Goal: Information Seeking & Learning: Learn about a topic

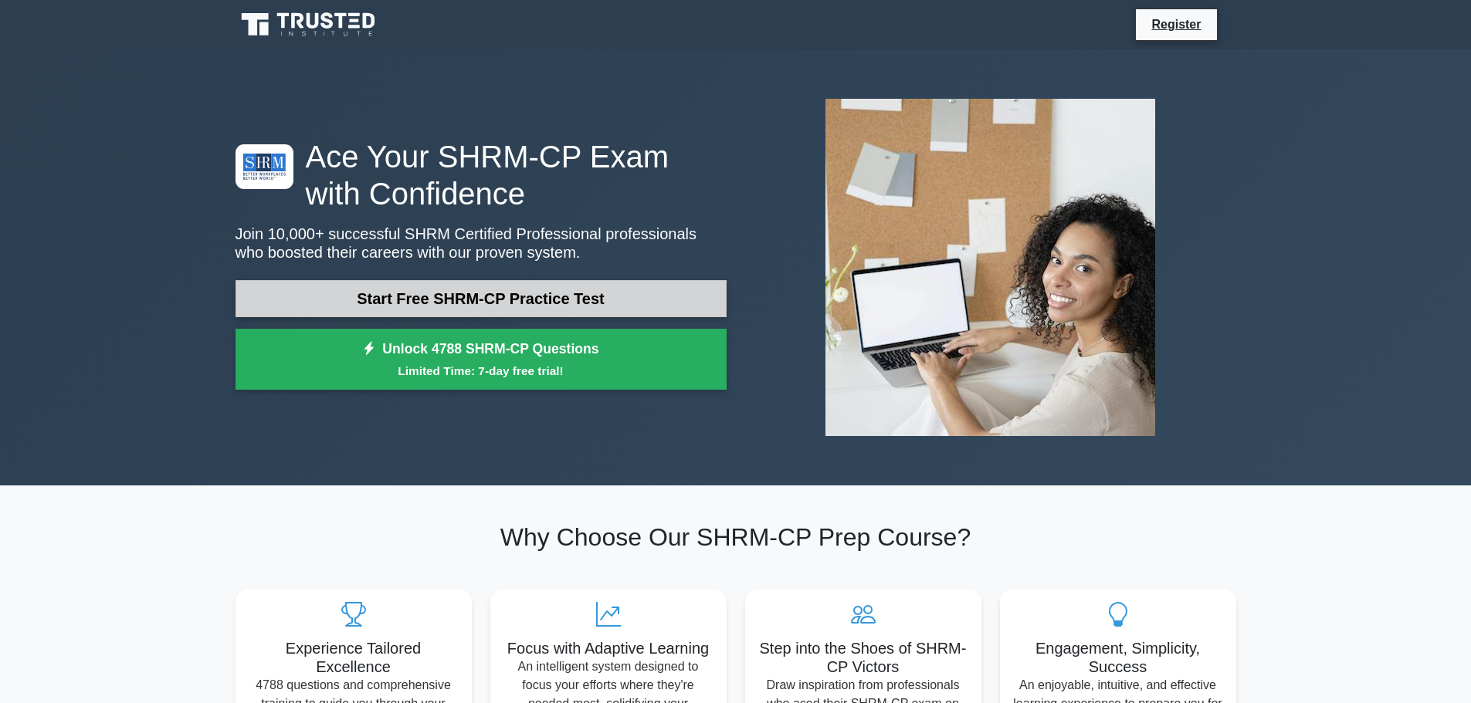
click at [455, 306] on link "Start Free SHRM-CP Practice Test" at bounding box center [481, 298] width 491 height 37
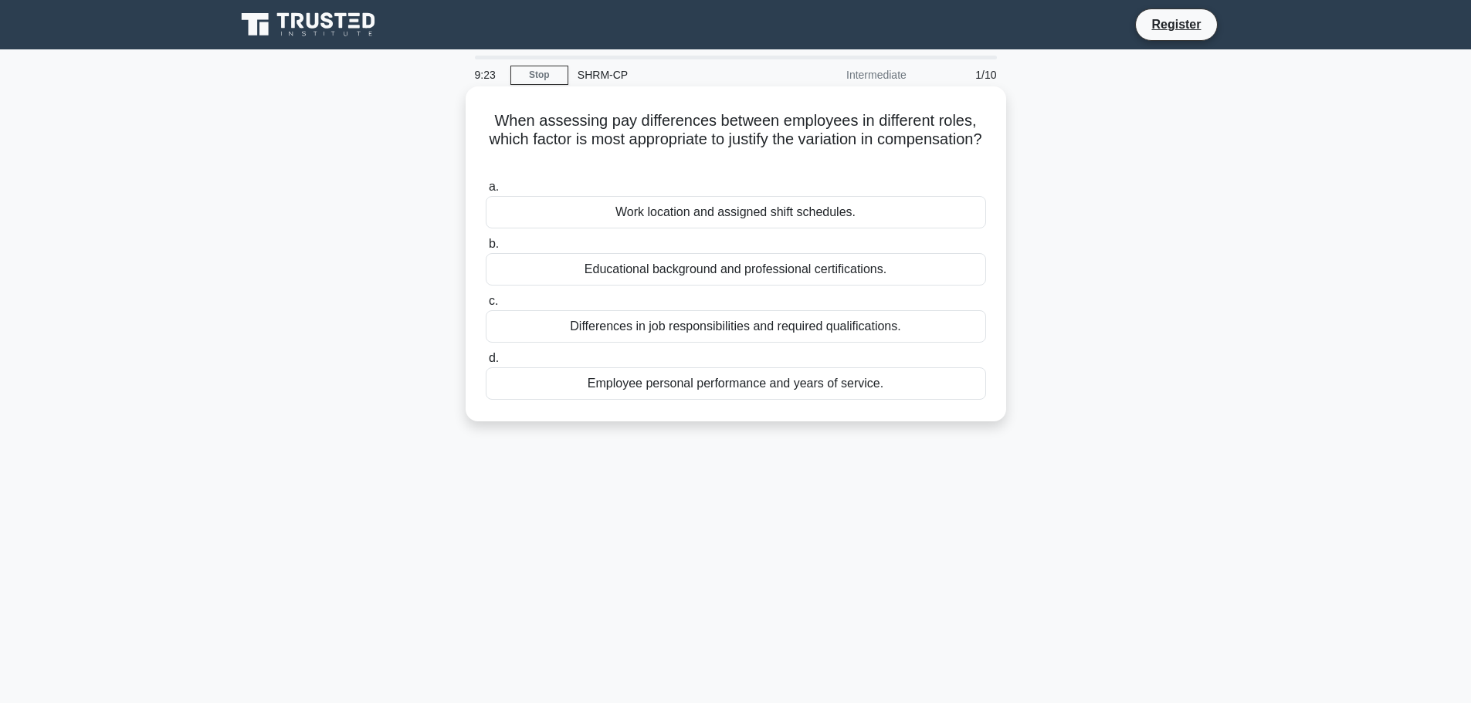
click at [681, 330] on div "Differences in job responsibilities and required qualifications." at bounding box center [736, 326] width 500 height 32
click at [486, 307] on input "c. Differences in job responsibilities and required qualifications." at bounding box center [486, 302] width 0 height 10
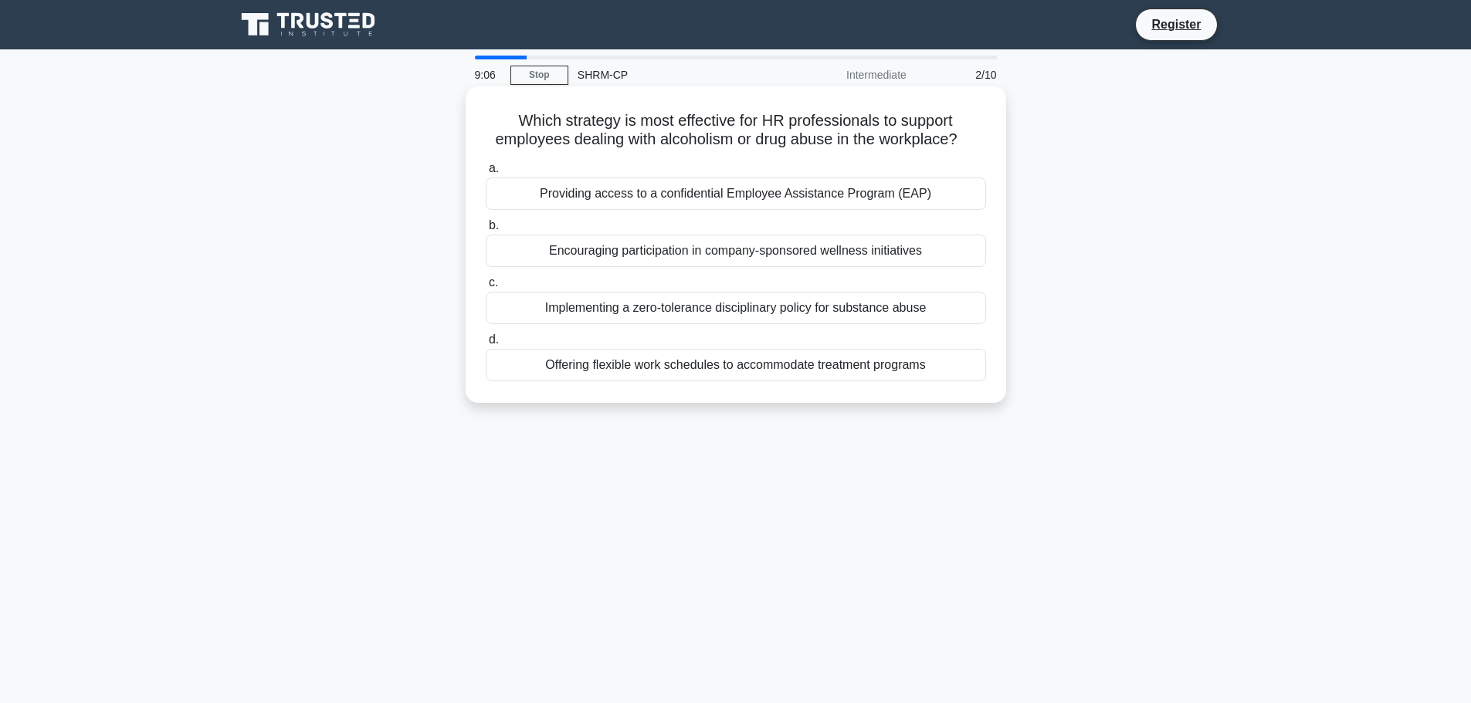
click at [624, 194] on div "Providing access to a confidential Employee Assistance Program (EAP)" at bounding box center [736, 194] width 500 height 32
click at [486, 174] on input "a. Providing access to a confidential Employee Assistance Program (EAP)" at bounding box center [486, 169] width 0 height 10
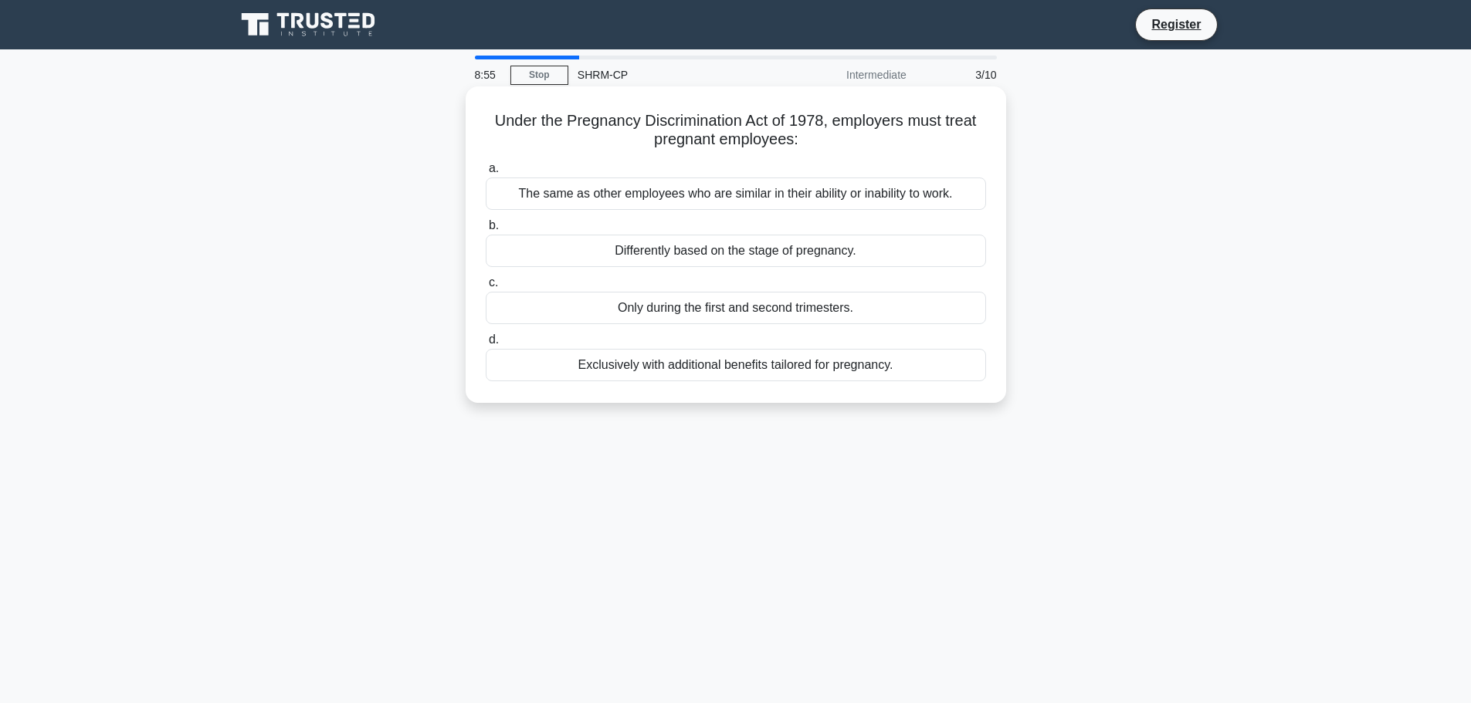
click at [652, 192] on div "The same as other employees who are similar in their ability or inability to wo…" at bounding box center [736, 194] width 500 height 32
click at [486, 174] on input "a. The same as other employees who are similar in their ability or inability to…" at bounding box center [486, 169] width 0 height 10
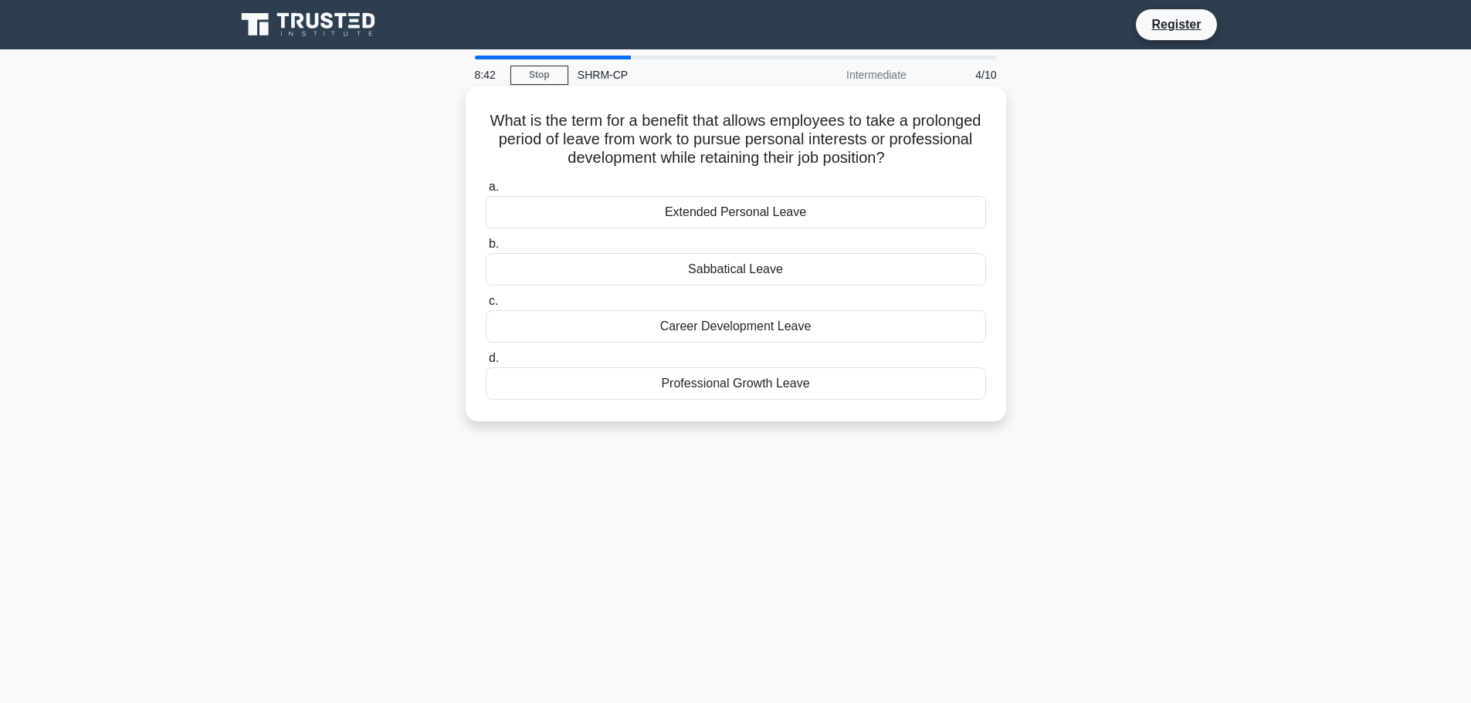
click at [638, 273] on div "Sabbatical Leave" at bounding box center [736, 269] width 500 height 32
click at [486, 249] on input "b. Sabbatical Leave" at bounding box center [486, 244] width 0 height 10
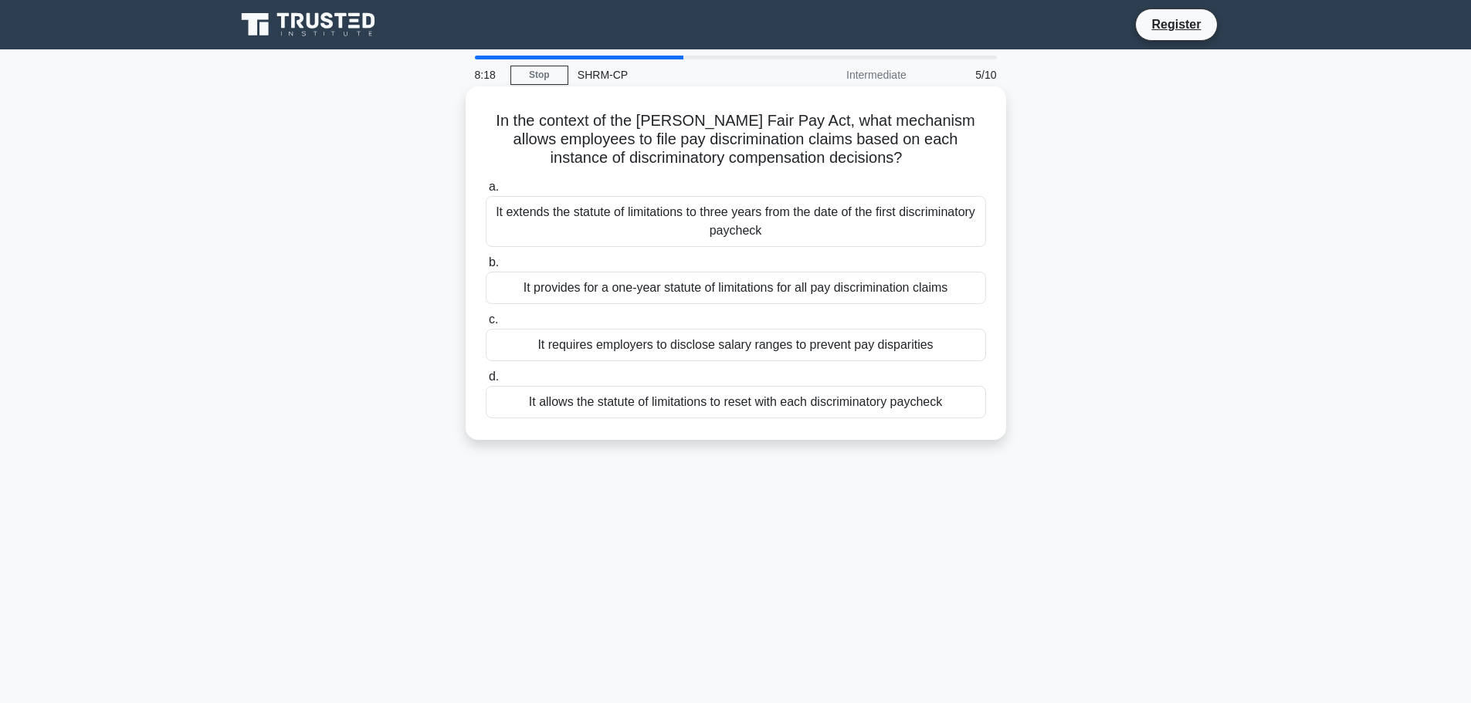
click at [728, 409] on div "It allows the statute of limitations to reset with each discriminatory paycheck" at bounding box center [736, 402] width 500 height 32
click at [486, 382] on input "d. It allows the statute of limitations to reset with each discriminatory paych…" at bounding box center [486, 377] width 0 height 10
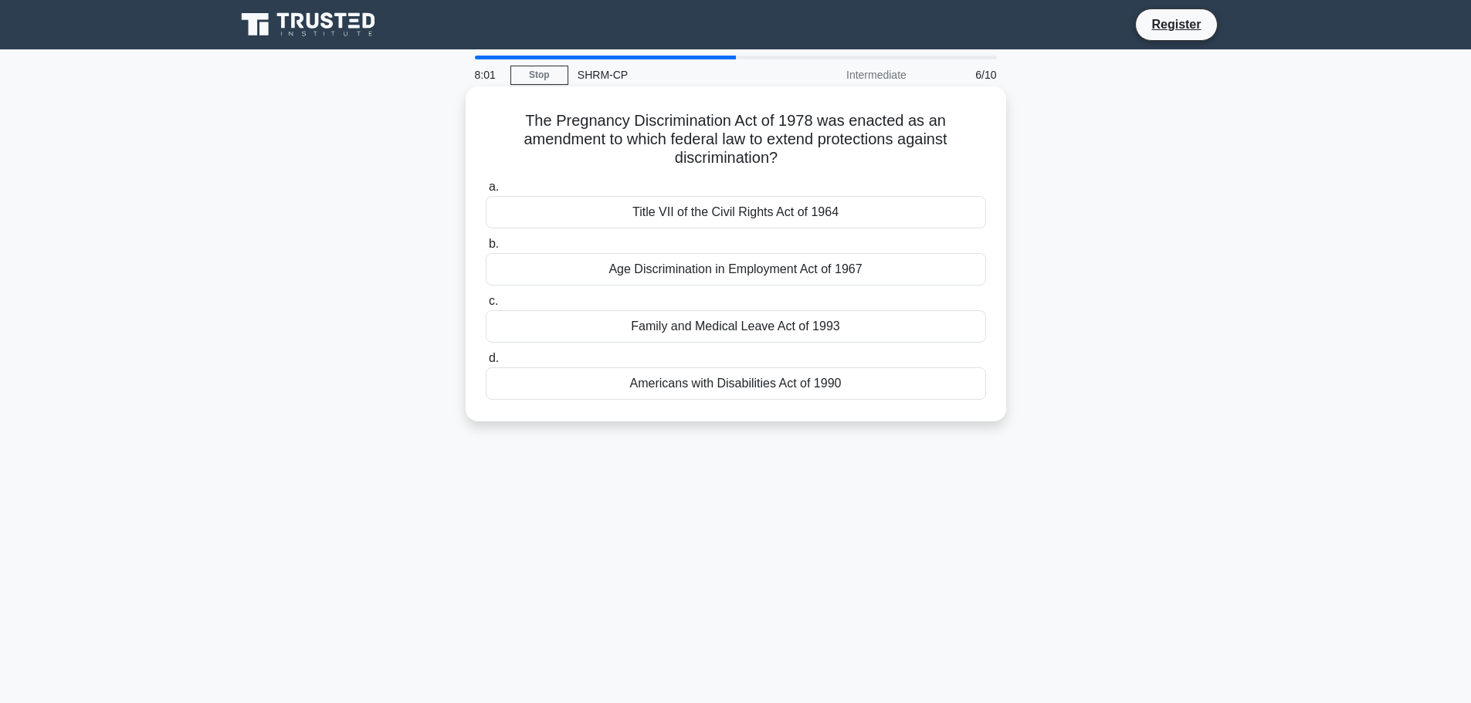
click at [617, 327] on div "Family and Medical Leave Act of 1993" at bounding box center [736, 326] width 500 height 32
click at [486, 307] on input "c. Family and Medical Leave Act of 1993" at bounding box center [486, 302] width 0 height 10
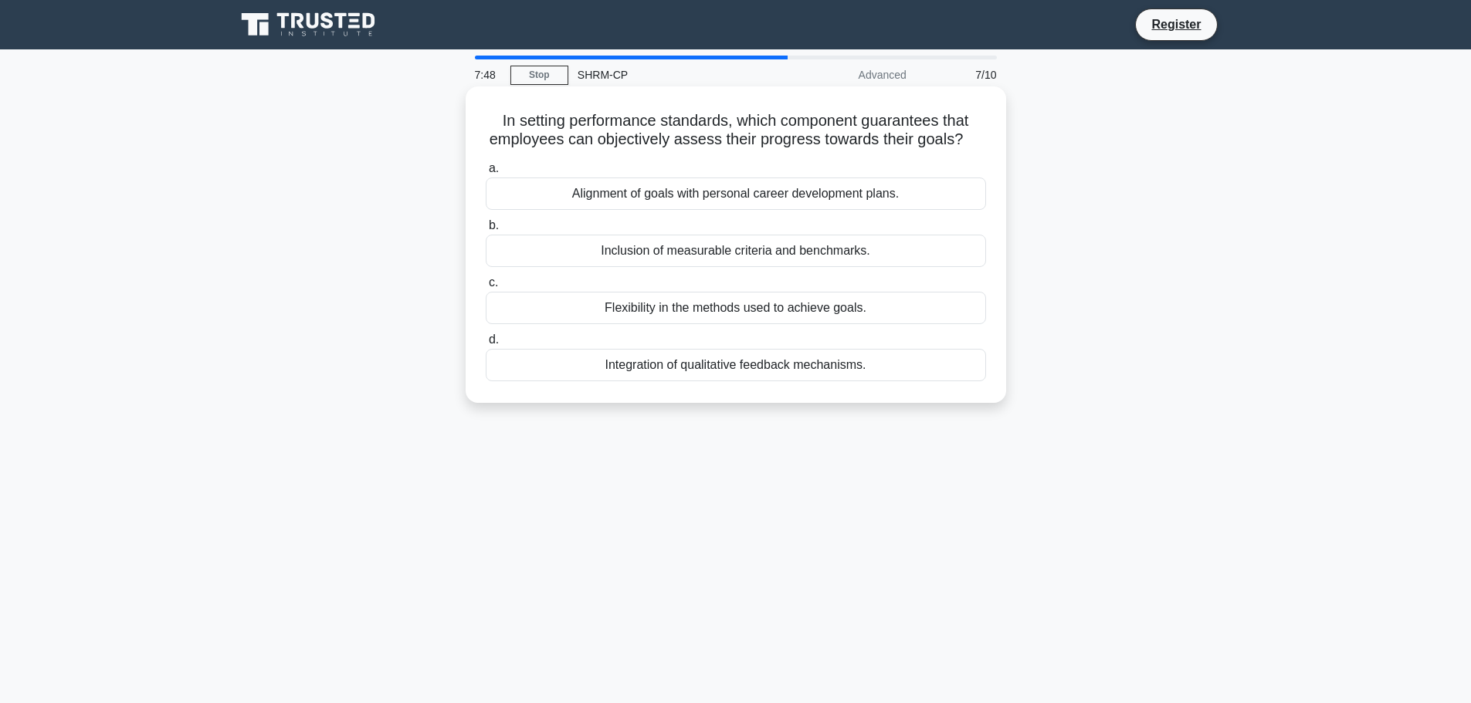
click at [572, 248] on div "Inclusion of measurable criteria and benchmarks." at bounding box center [736, 251] width 500 height 32
click at [486, 231] on input "b. Inclusion of measurable criteria and benchmarks." at bounding box center [486, 226] width 0 height 10
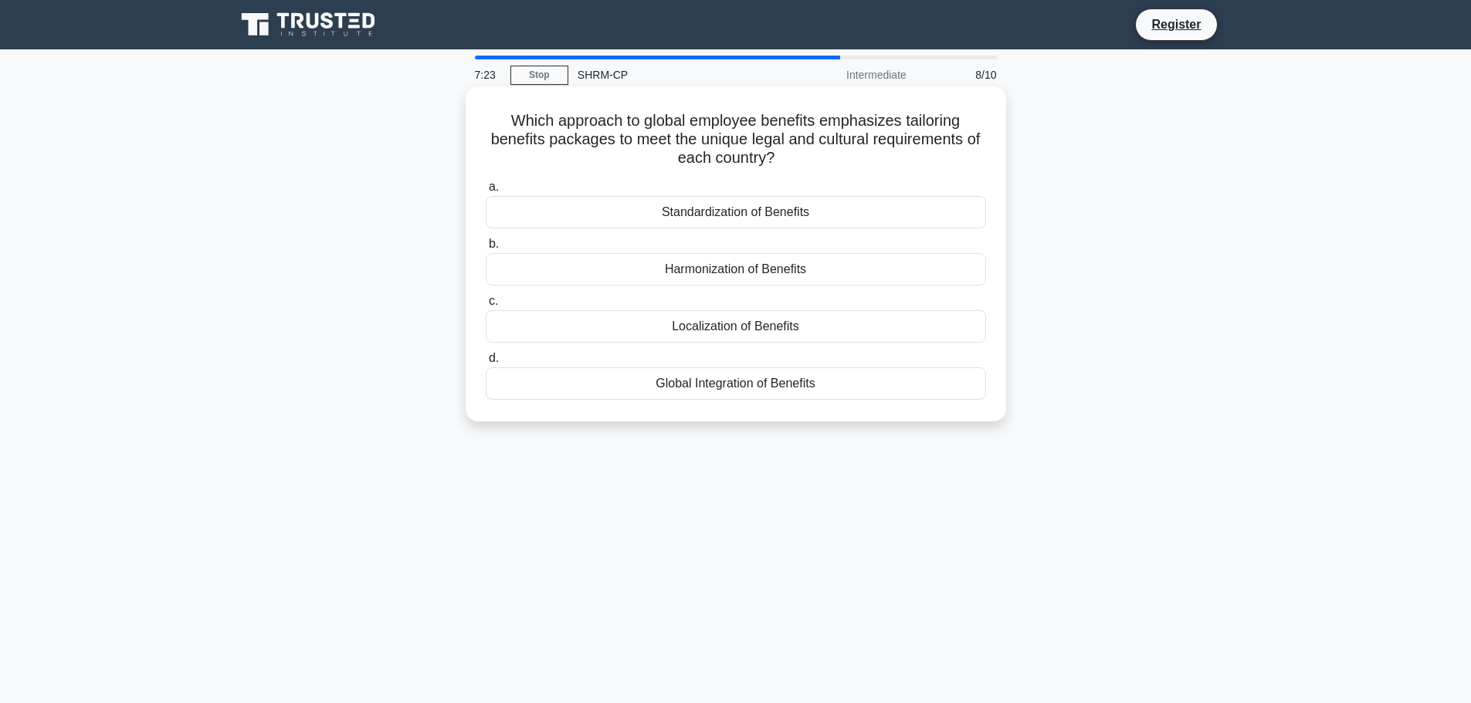
click at [607, 331] on div "Localization of Benefits" at bounding box center [736, 326] width 500 height 32
click at [486, 307] on input "c. Localization of Benefits" at bounding box center [486, 302] width 0 height 10
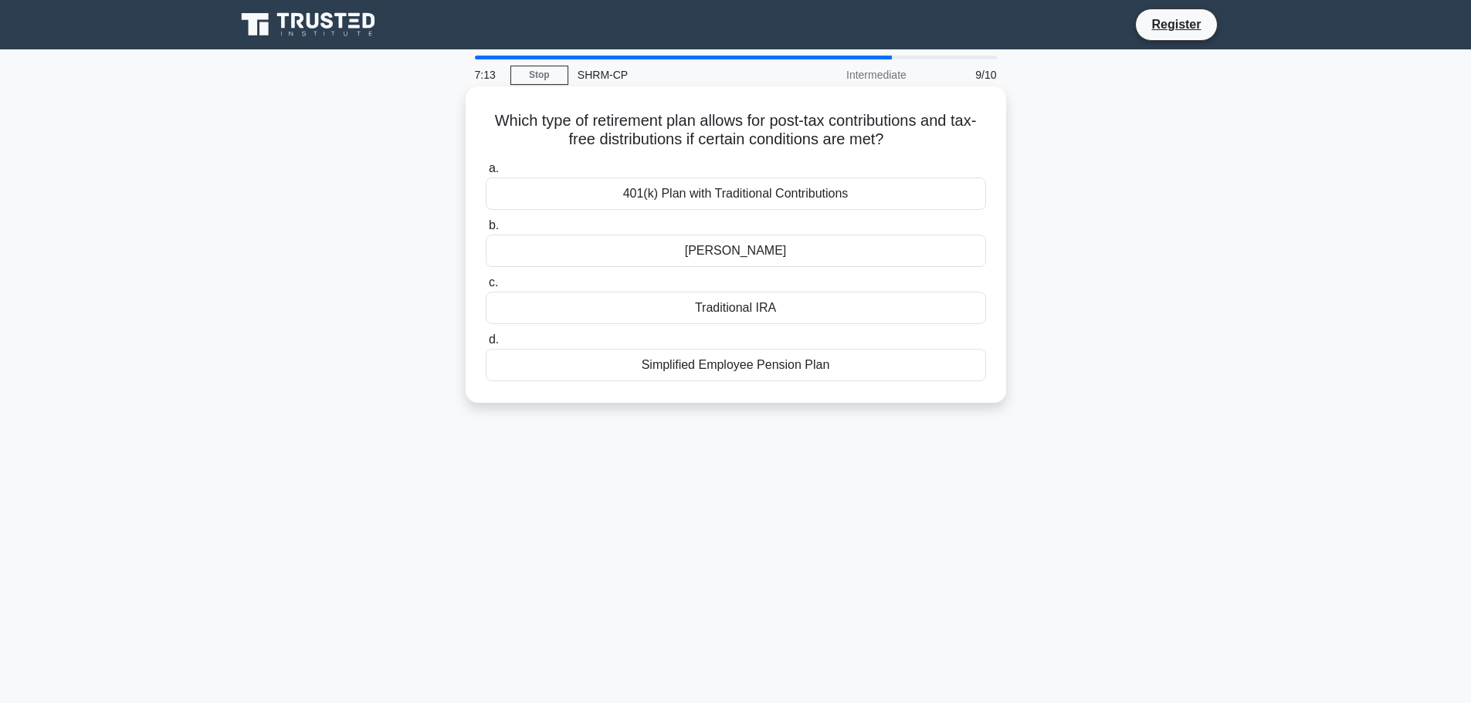
click at [590, 250] on div "[PERSON_NAME]" at bounding box center [736, 251] width 500 height 32
click at [486, 231] on input "b. [PERSON_NAME]" at bounding box center [486, 226] width 0 height 10
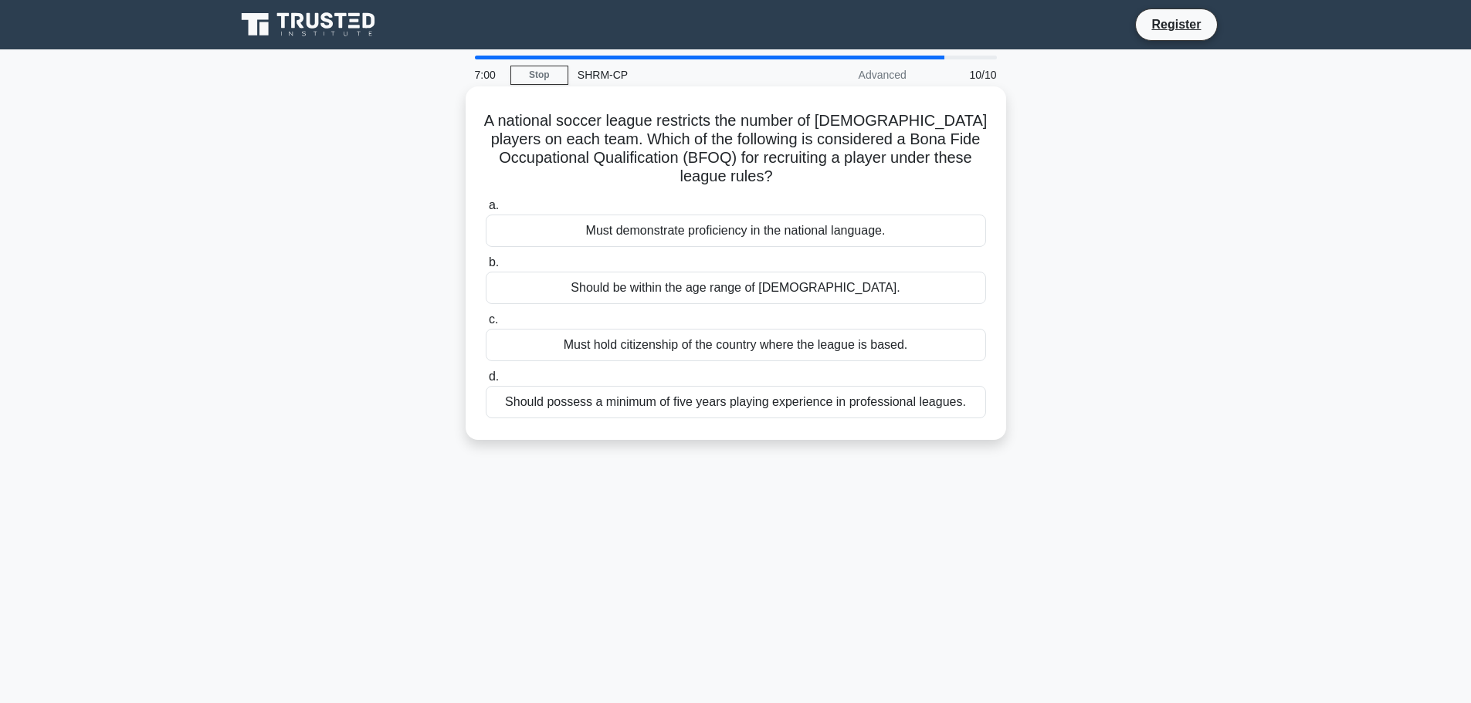
click at [600, 344] on div "Must hold citizenship of the country where the league is based." at bounding box center [736, 345] width 500 height 32
click at [486, 325] on input "c. Must hold citizenship of the country where the league is based." at bounding box center [486, 320] width 0 height 10
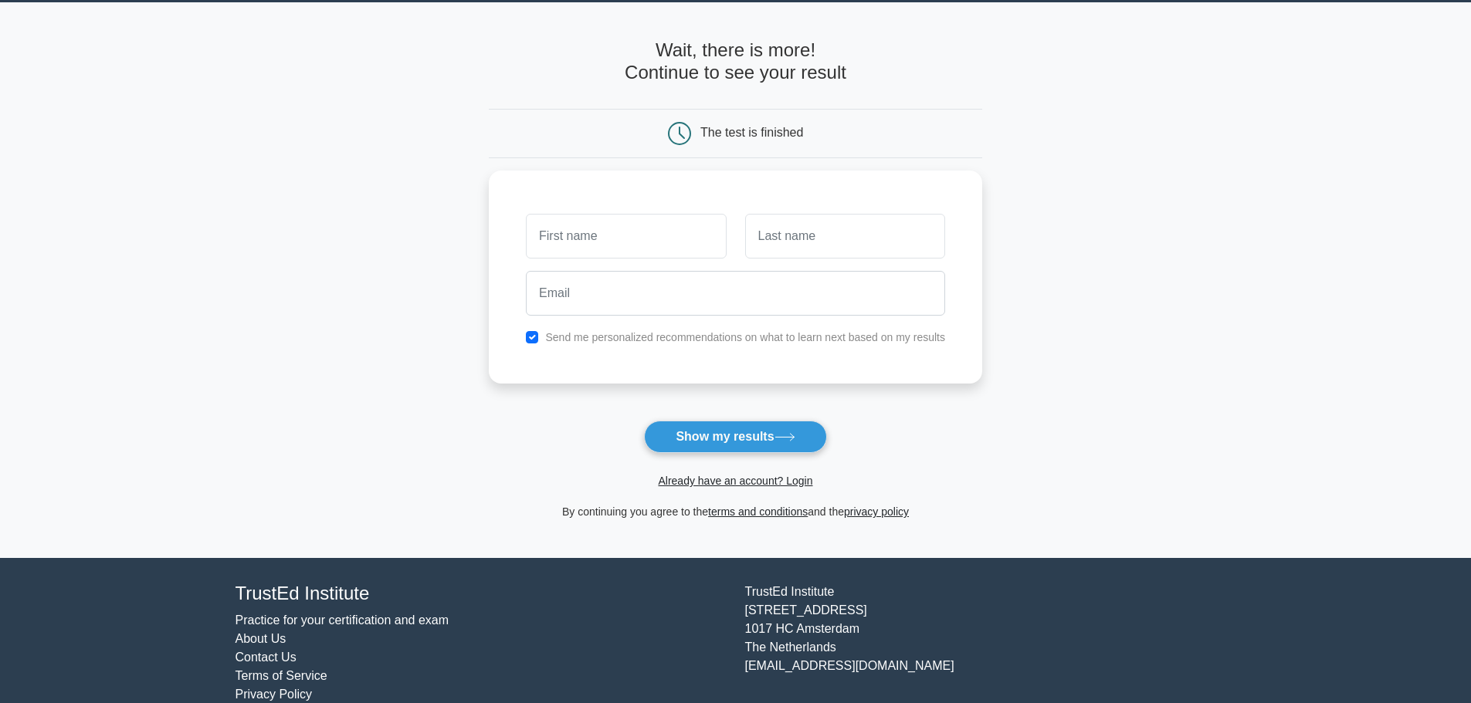
scroll to position [73, 0]
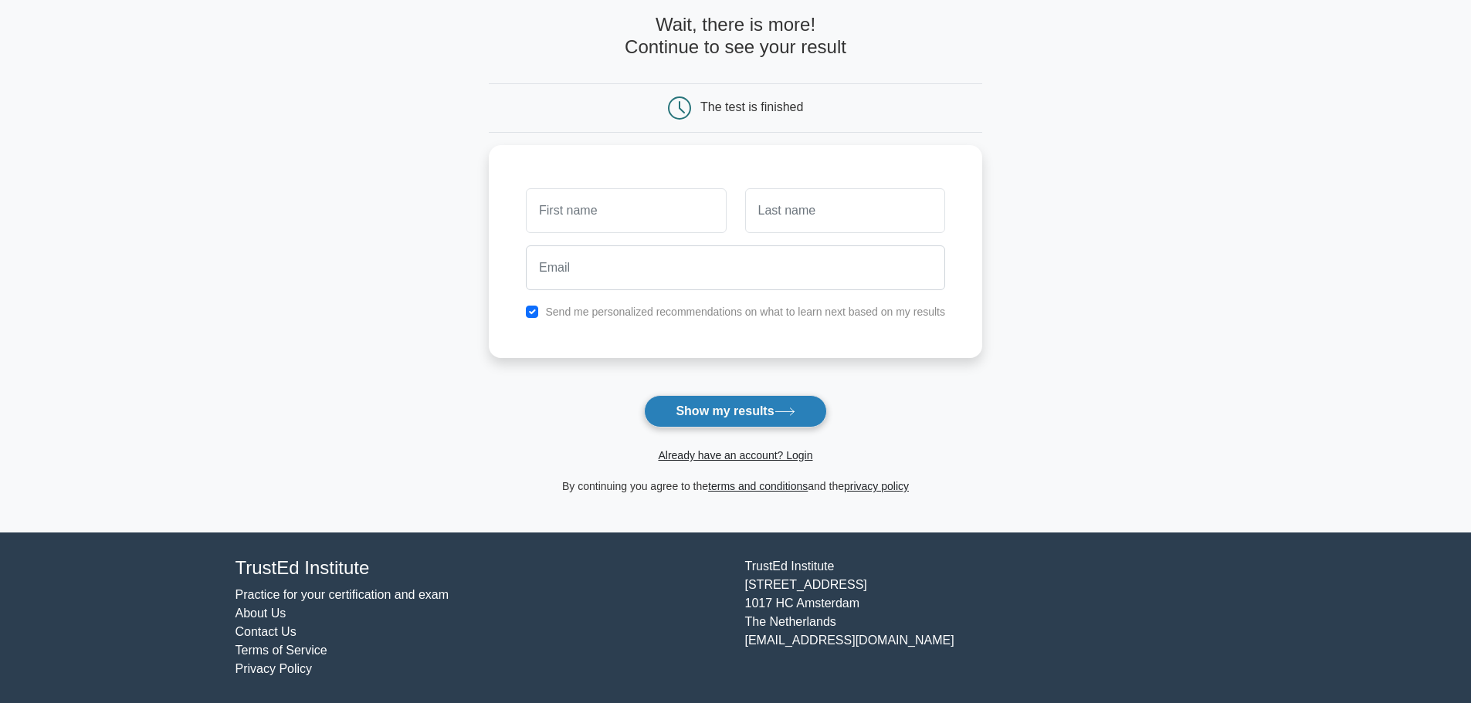
click at [698, 415] on button "Show my results" at bounding box center [735, 411] width 182 height 32
